Goal: Find specific page/section: Find specific page/section

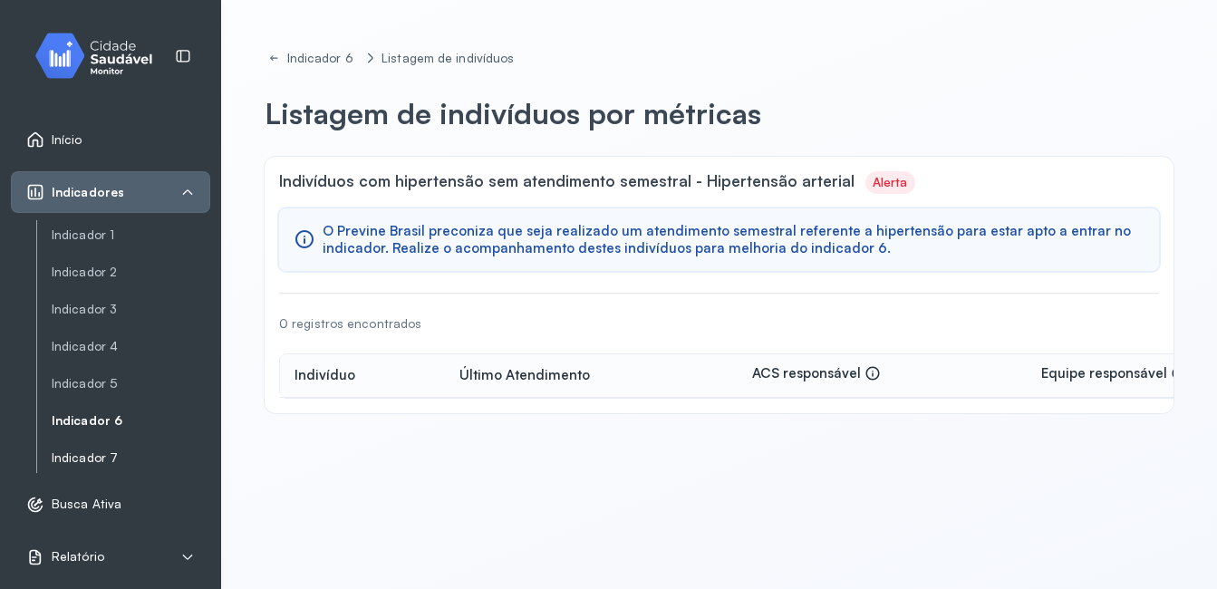
drag, startPoint x: 0, startPoint y: 0, endPoint x: 107, endPoint y: 455, distance: 467.3
click at [107, 455] on link "Indicador 7" at bounding box center [131, 457] width 159 height 15
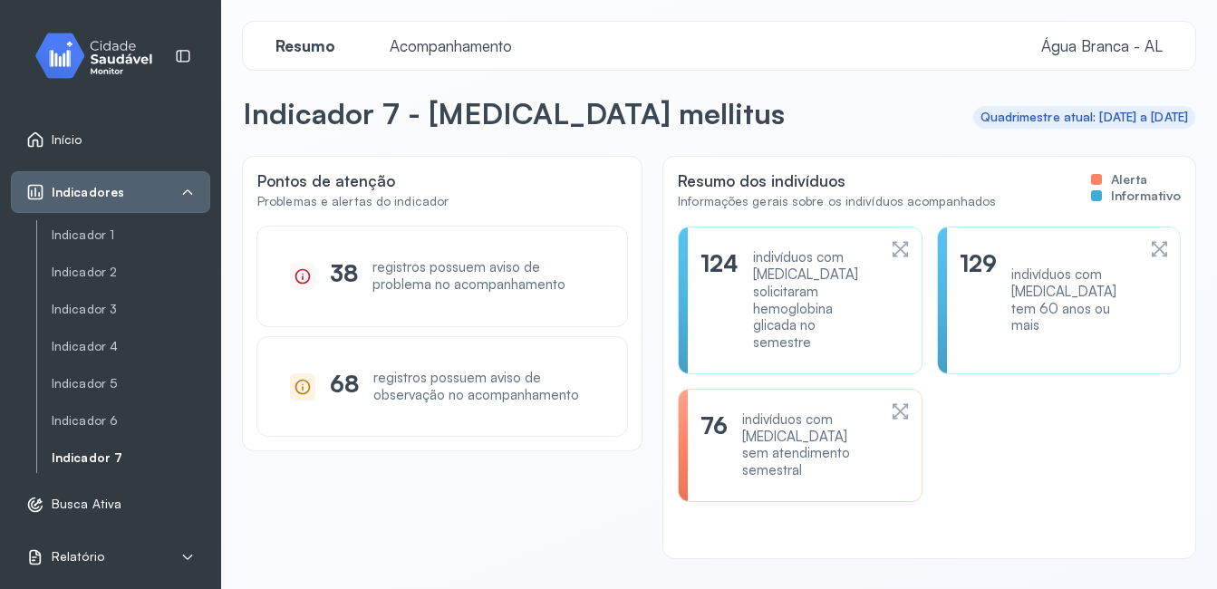
scroll to position [35, 0]
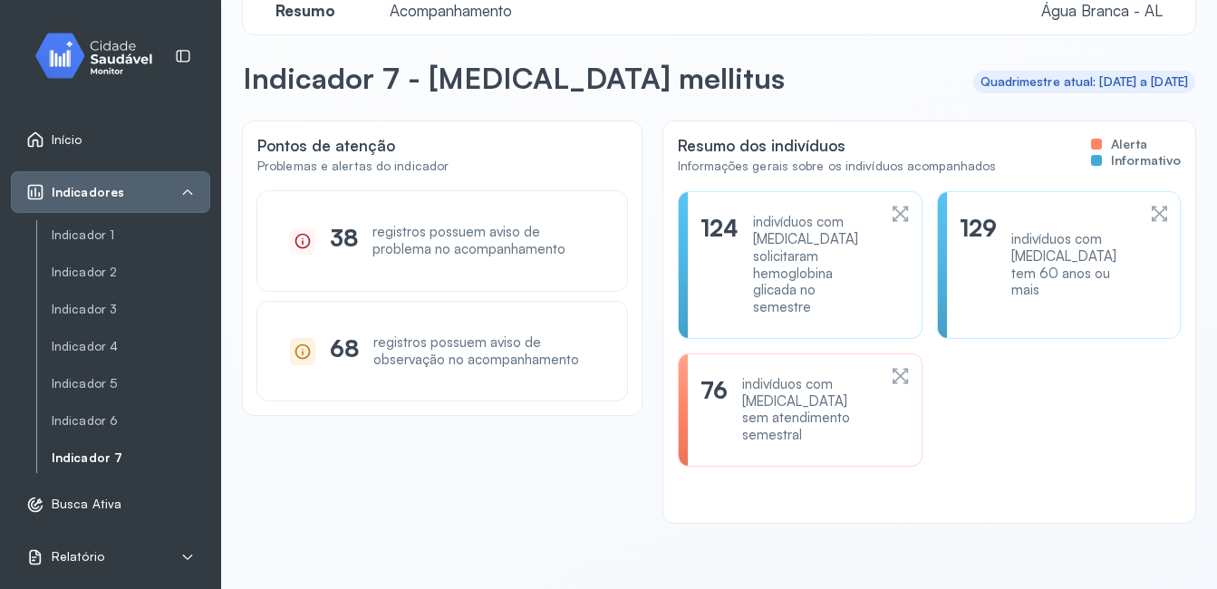
click at [813, 409] on div "indivíduos com [MEDICAL_DATA] sem atendimento semestral" at bounding box center [809, 410] width 134 height 68
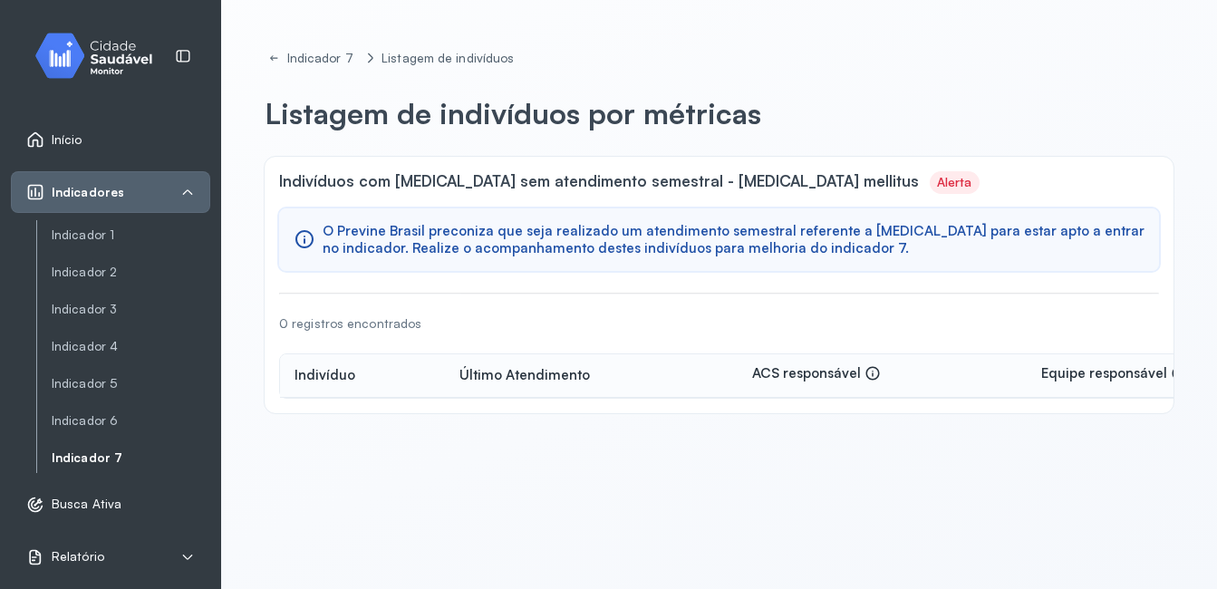
scroll to position [58, 0]
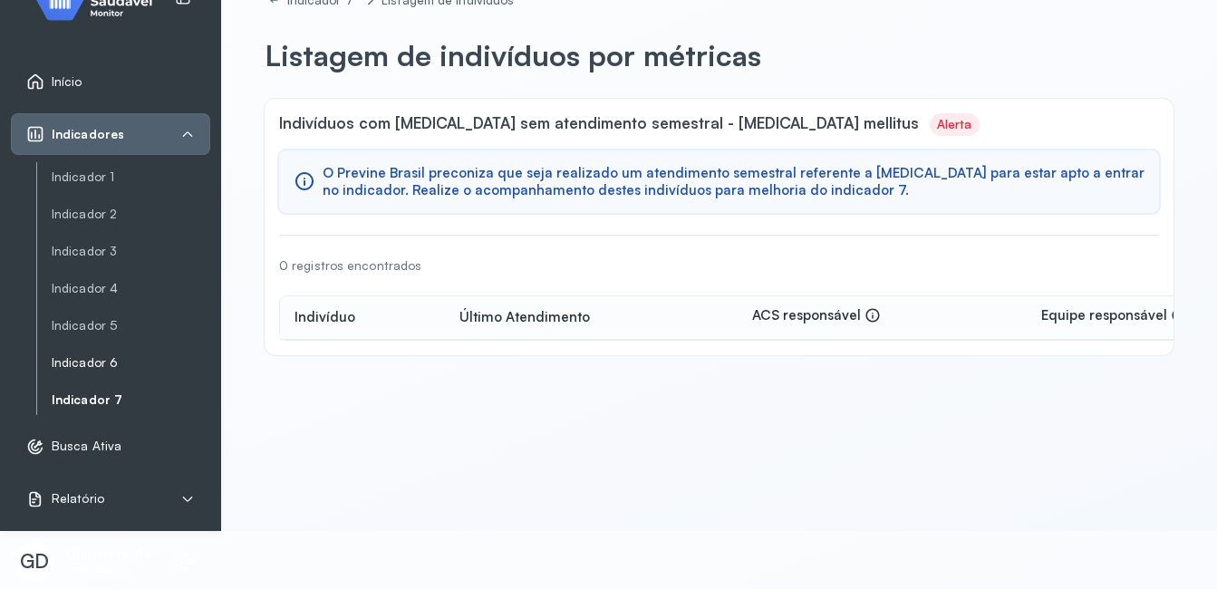
click at [95, 352] on link "Indicador 6" at bounding box center [131, 363] width 159 height 23
click at [90, 316] on link "Indicador 5" at bounding box center [131, 325] width 159 height 23
click at [92, 389] on link "Indicador 7" at bounding box center [131, 400] width 159 height 23
click at [94, 352] on link "Indicador 6" at bounding box center [131, 363] width 159 height 23
